Goal: Task Accomplishment & Management: Manage account settings

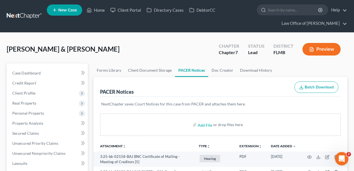
click at [26, 13] on link at bounding box center [25, 16] width 36 height 10
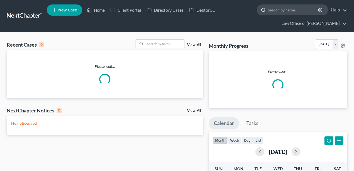
click at [274, 11] on input "search" at bounding box center [293, 10] width 51 height 10
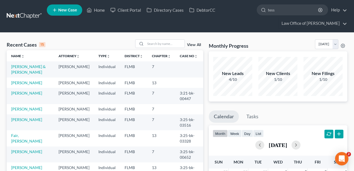
type input "tessa"
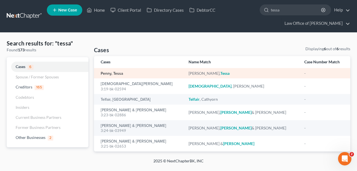
click at [122, 74] on link "Penny, Tessa" at bounding box center [112, 74] width 22 height 4
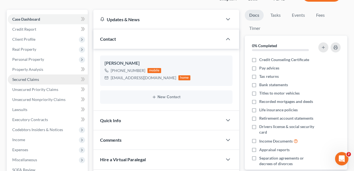
scroll to position [56, 0]
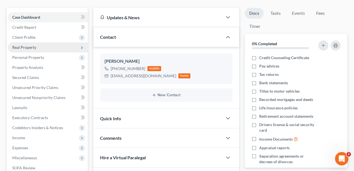
click at [34, 48] on span "Real Property" at bounding box center [24, 47] width 24 height 5
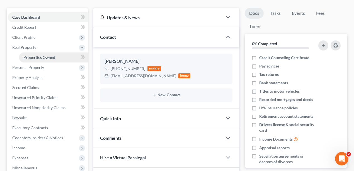
click at [38, 55] on span "Properties Owned" at bounding box center [39, 57] width 32 height 5
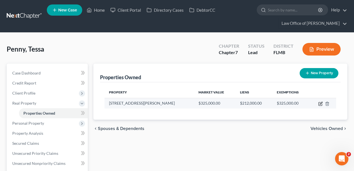
click at [320, 101] on icon "button" at bounding box center [320, 103] width 4 height 4
select select "9"
select select "0"
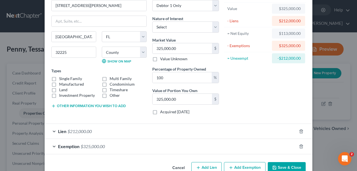
scroll to position [44, 0]
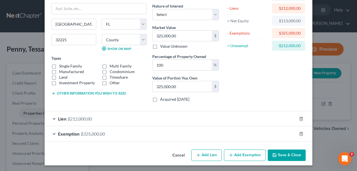
click at [112, 115] on div "Lien $212,000.00" at bounding box center [171, 118] width 252 height 15
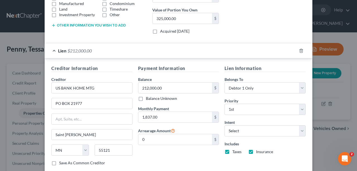
scroll to position [159, 0]
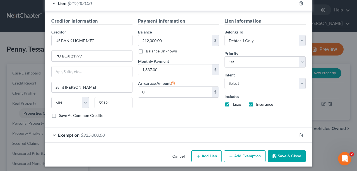
click at [119, 131] on div "Exemption $325,000.00" at bounding box center [171, 134] width 252 height 15
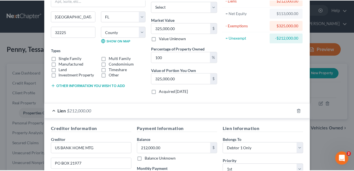
scroll to position [0, 0]
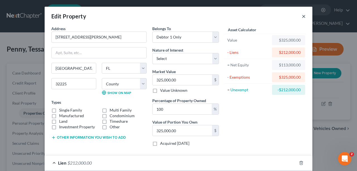
click at [302, 16] on button "×" at bounding box center [304, 16] width 4 height 7
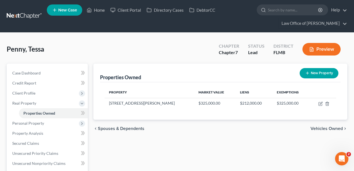
click at [37, 17] on link at bounding box center [25, 16] width 36 height 10
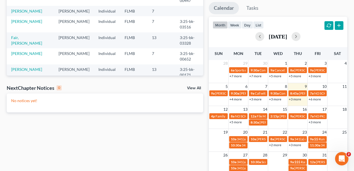
scroll to position [112, 0]
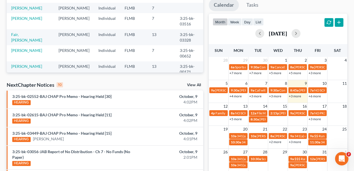
click at [295, 96] on link "+3 more" at bounding box center [295, 96] width 12 height 4
